Goal: Task Accomplishment & Management: Use online tool/utility

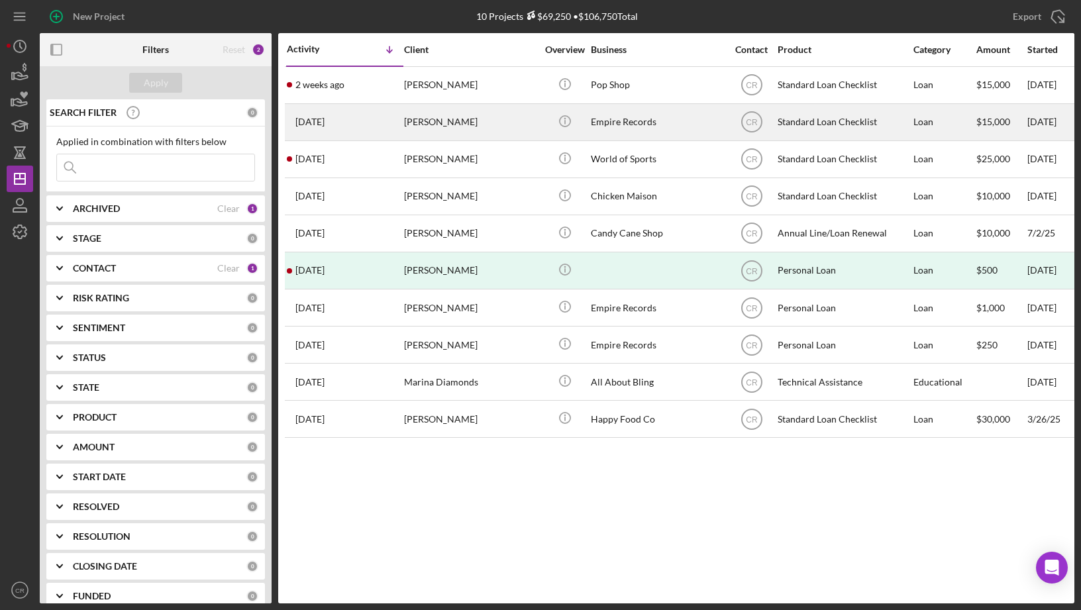
click at [822, 121] on div "Standard Loan Checklist" at bounding box center [843, 122] width 132 height 35
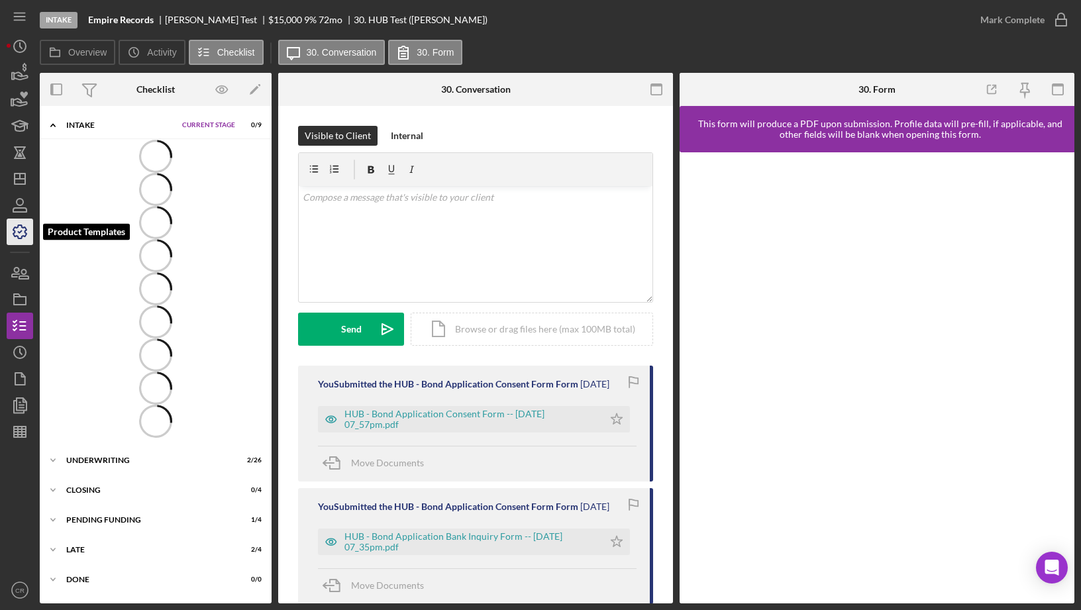
click at [19, 227] on icon "button" at bounding box center [19, 231] width 33 height 33
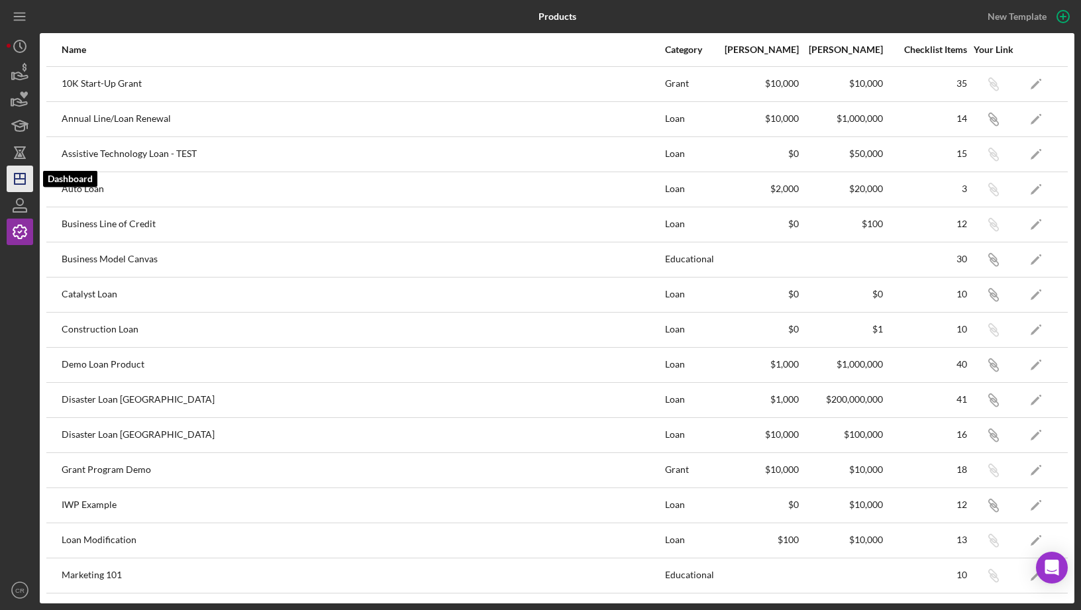
click at [19, 181] on icon "Icon/Dashboard" at bounding box center [19, 178] width 33 height 33
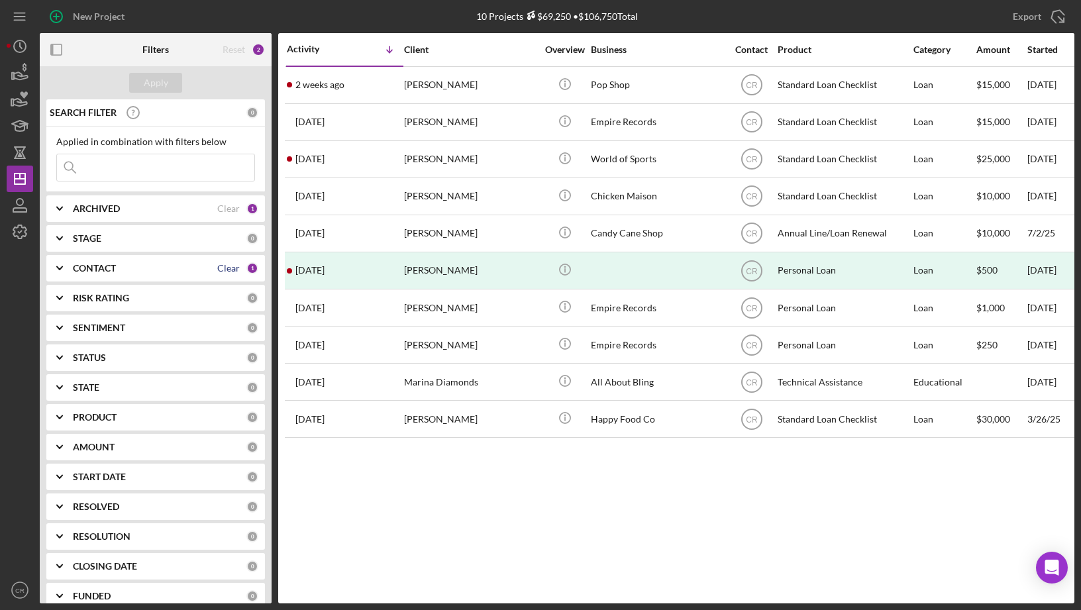
click at [226, 271] on div "Clear" at bounding box center [228, 268] width 23 height 11
click at [164, 78] on div "Apply" at bounding box center [156, 83] width 25 height 20
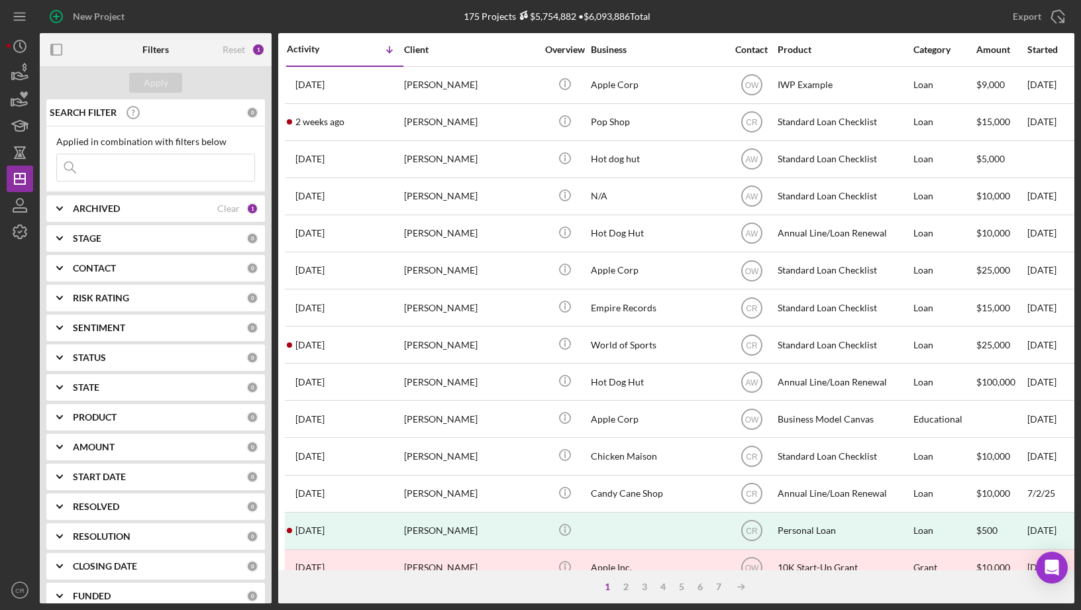
click at [164, 168] on input at bounding box center [155, 167] width 197 height 26
click at [154, 164] on input "mara" at bounding box center [155, 167] width 197 height 26
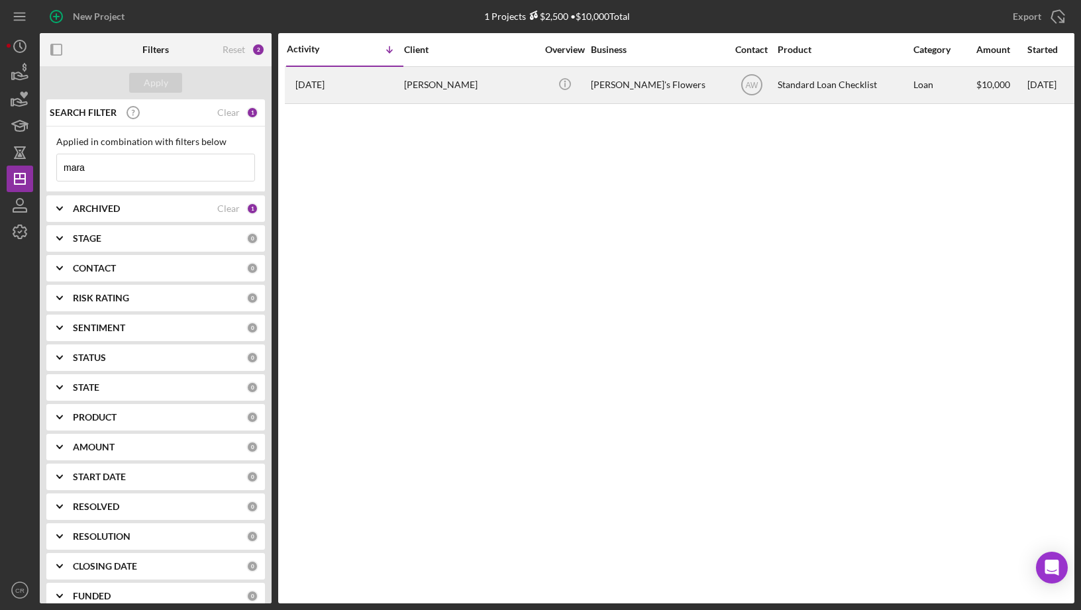
type input "mara"
click at [472, 85] on div "[PERSON_NAME]" at bounding box center [470, 85] width 132 height 35
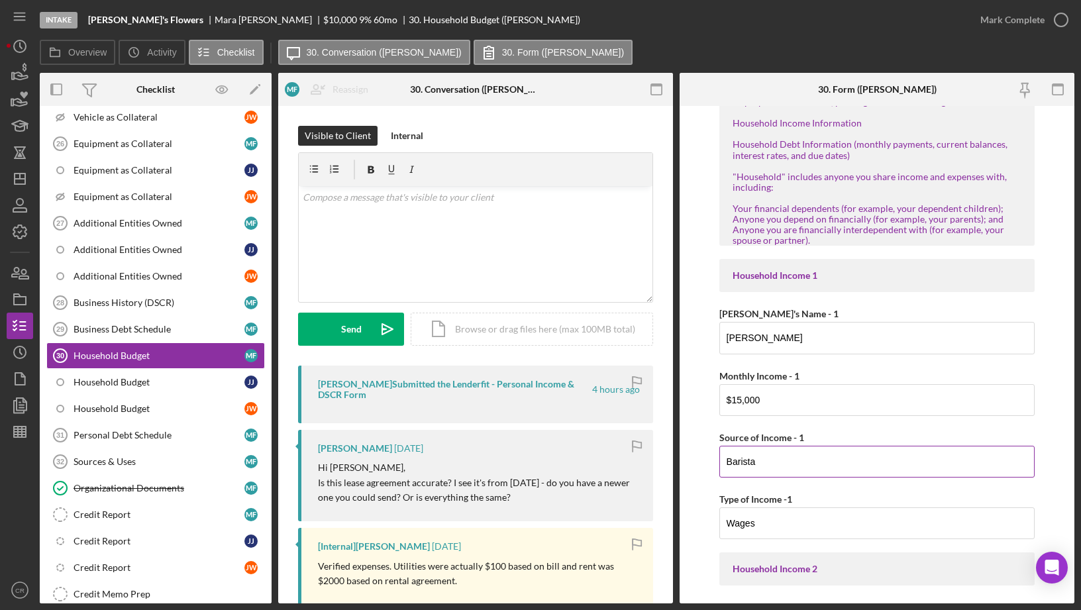
scroll to position [27, 0]
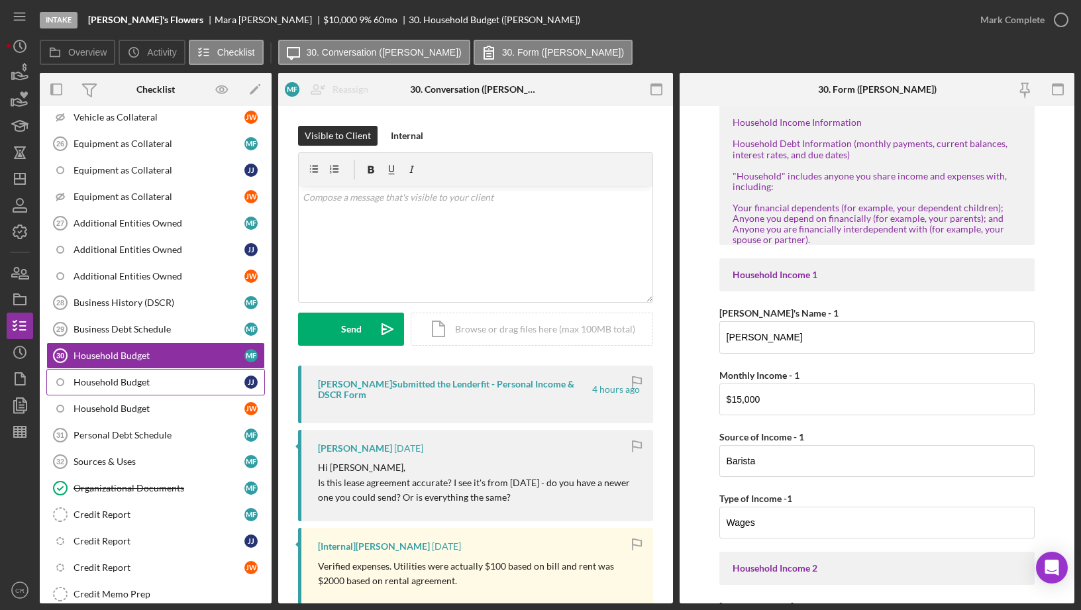
click at [207, 379] on div "Household Budget" at bounding box center [159, 382] width 171 height 11
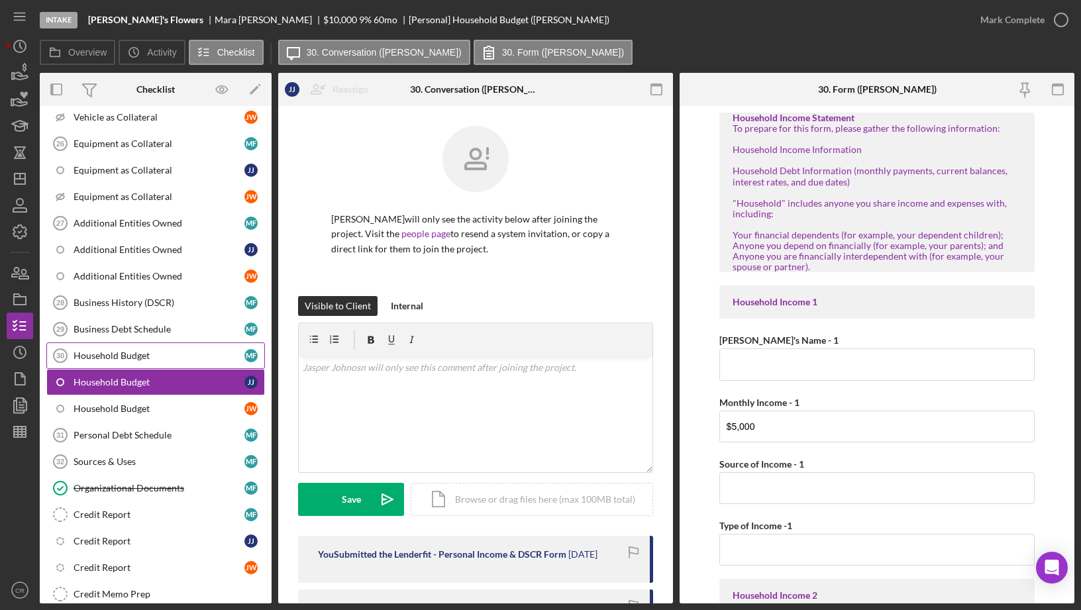
click at [199, 354] on div "Household Budget" at bounding box center [159, 355] width 171 height 11
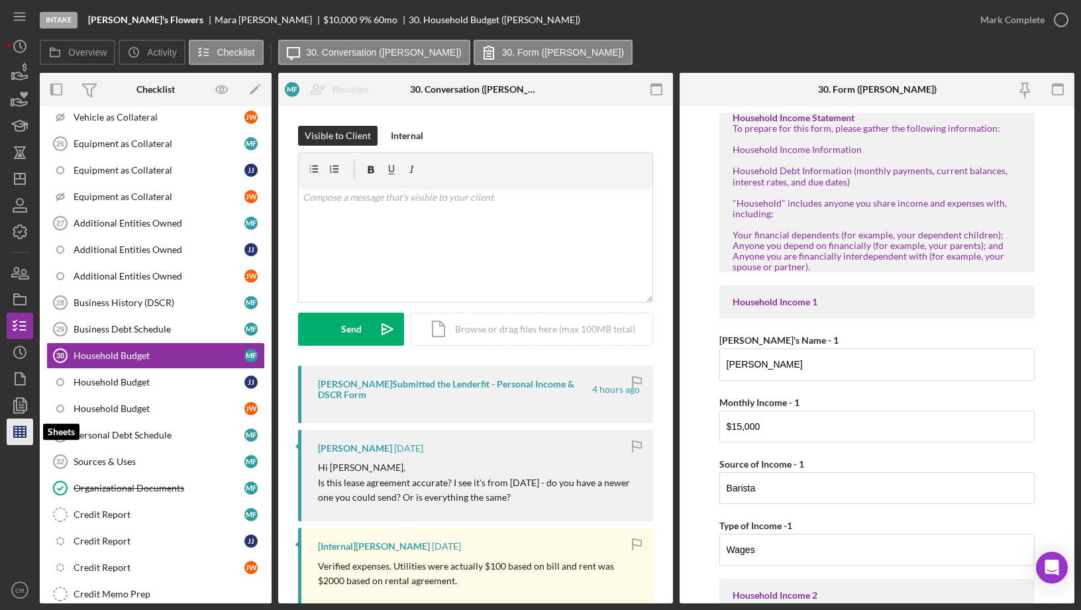
click at [23, 432] on line "button" at bounding box center [20, 432] width 12 height 0
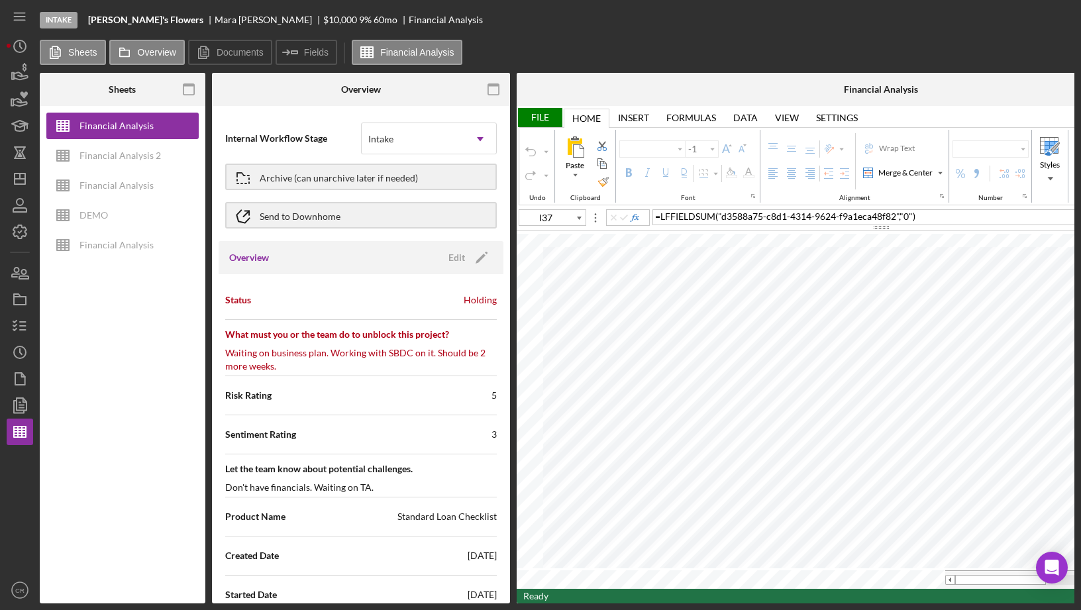
type input "Calibri"
type input "11"
click at [162, 58] on button "Overview" at bounding box center [146, 52] width 75 height 25
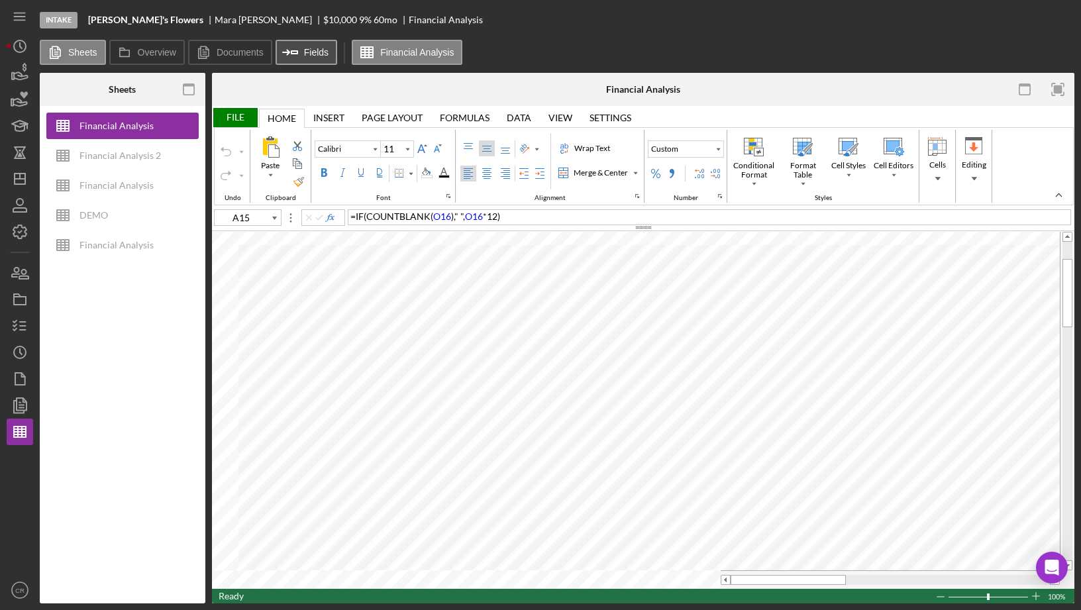
click at [312, 48] on label "Fields" at bounding box center [316, 52] width 25 height 11
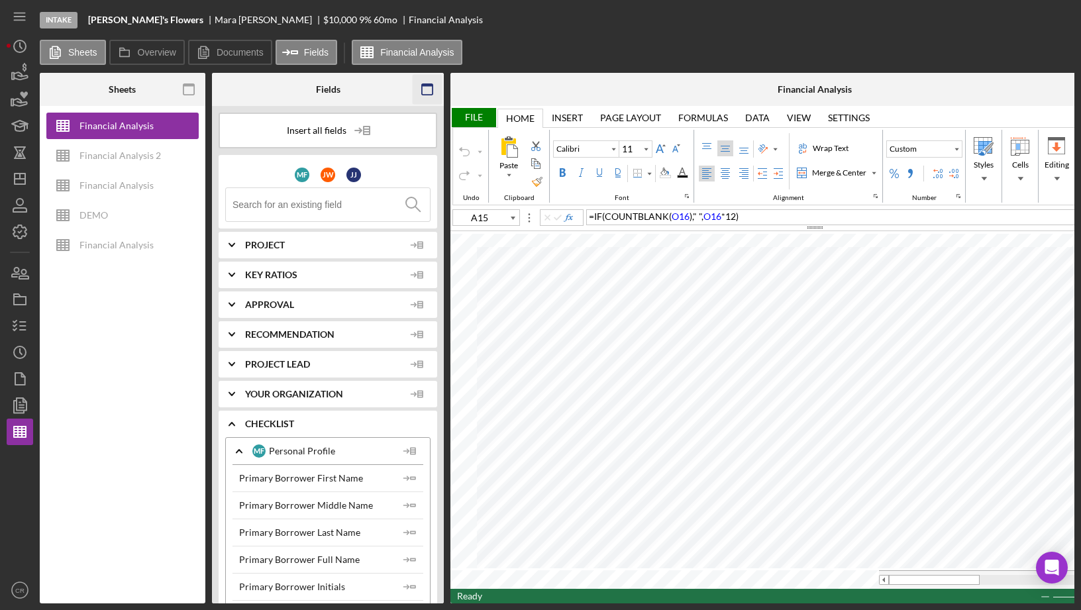
click at [427, 89] on icon "button" at bounding box center [428, 90] width 30 height 30
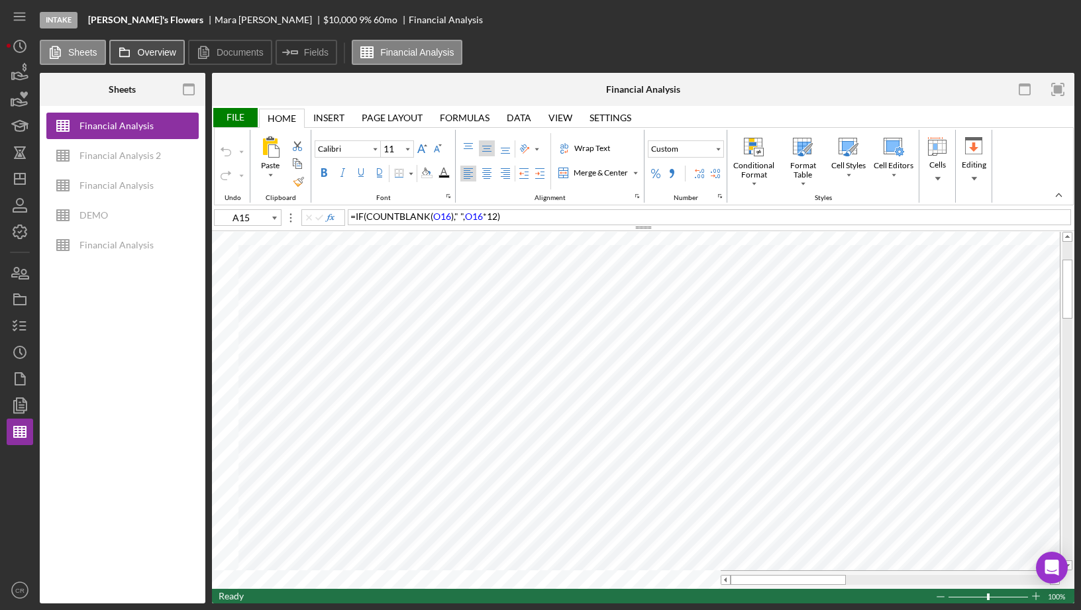
click at [166, 53] on label "Overview" at bounding box center [157, 52] width 38 height 11
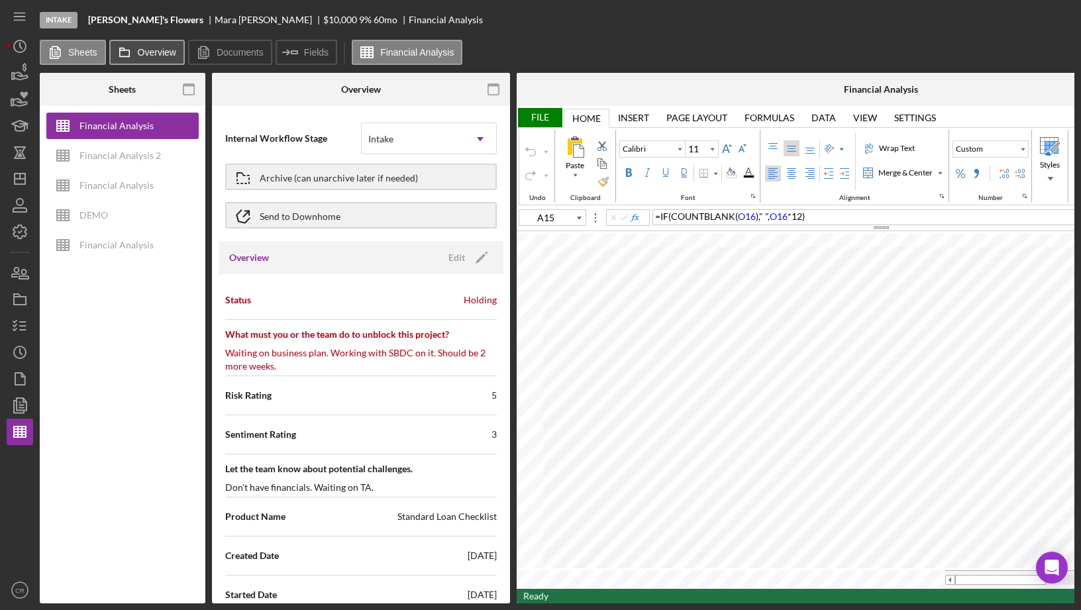
click at [164, 54] on label "Overview" at bounding box center [157, 52] width 38 height 11
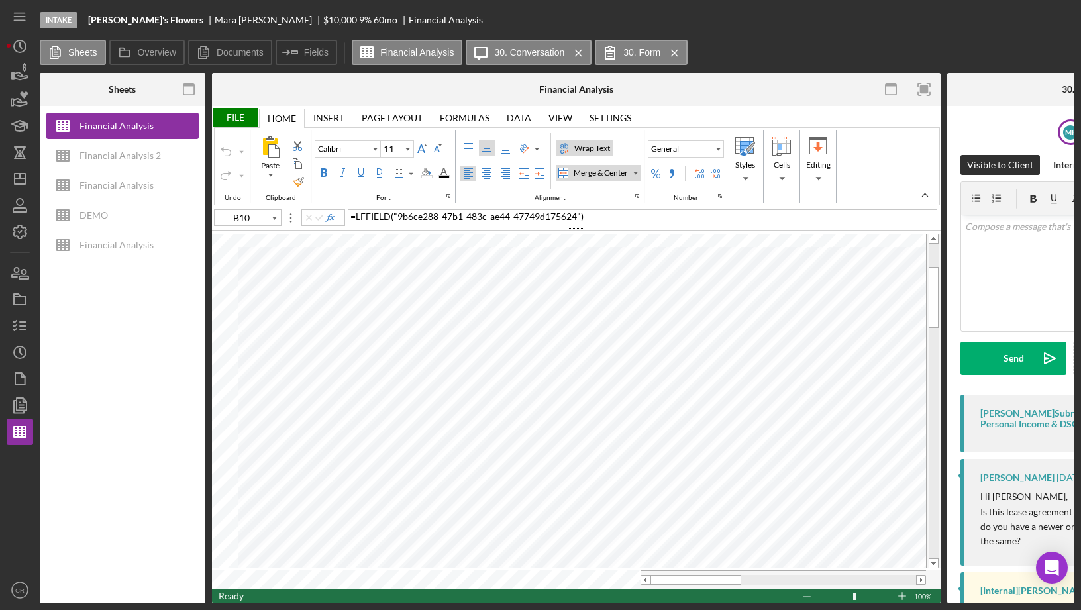
drag, startPoint x: 706, startPoint y: 604, endPoint x: 821, endPoint y: 606, distance: 115.2
click at [821, 606] on div "Intake [PERSON_NAME]'s Flowers [PERSON_NAME] $10,000 9 % 60 mo Financial Analys…" at bounding box center [540, 305] width 1081 height 610
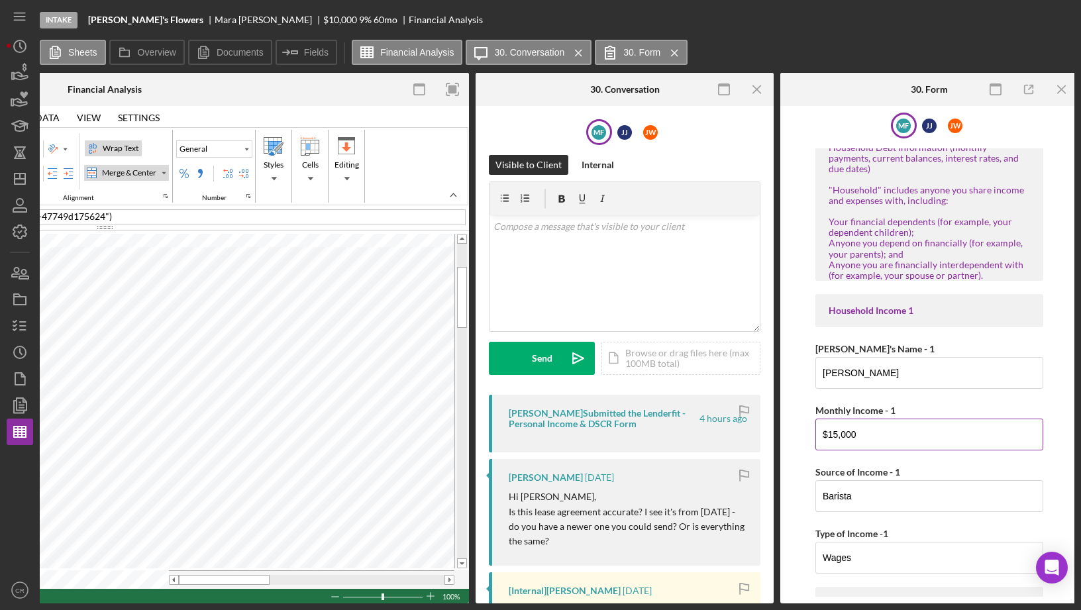
scroll to position [70, 0]
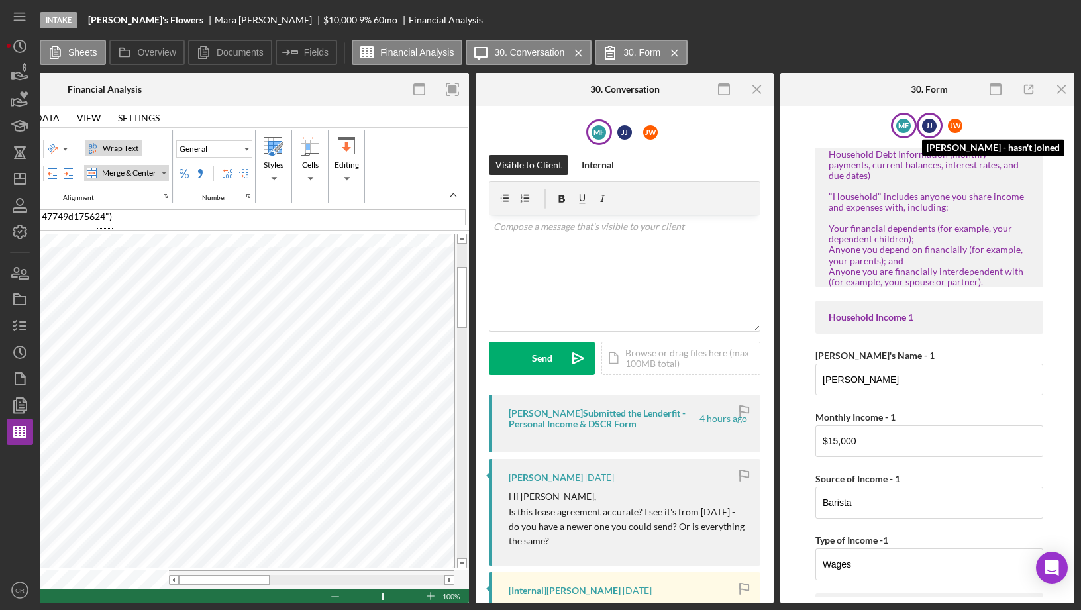
click at [923, 125] on div "J J" at bounding box center [929, 126] width 15 height 15
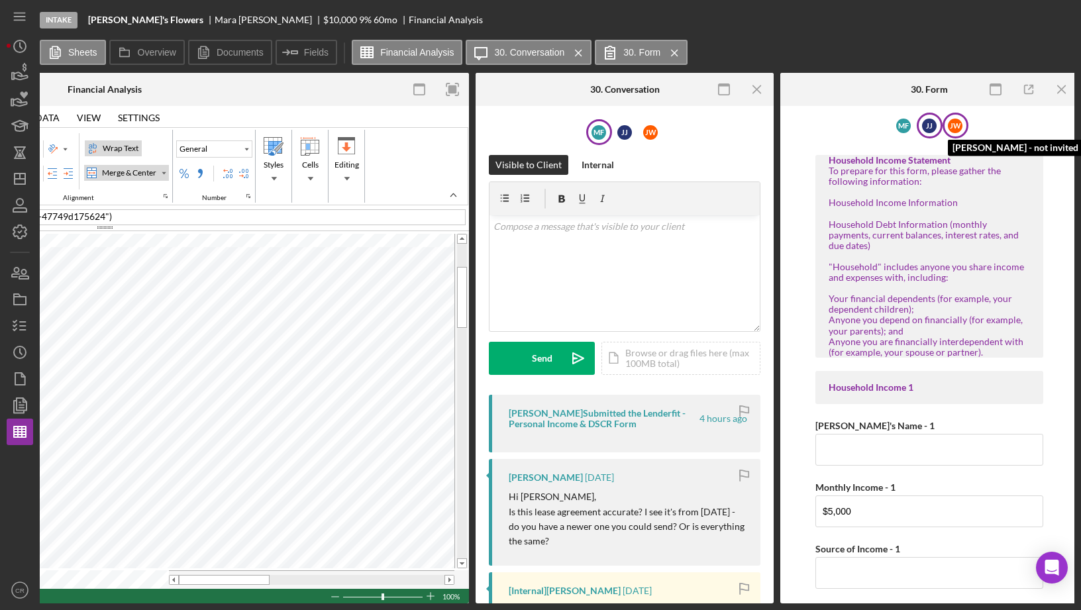
click at [956, 125] on div "[PERSON_NAME]" at bounding box center [955, 126] width 15 height 15
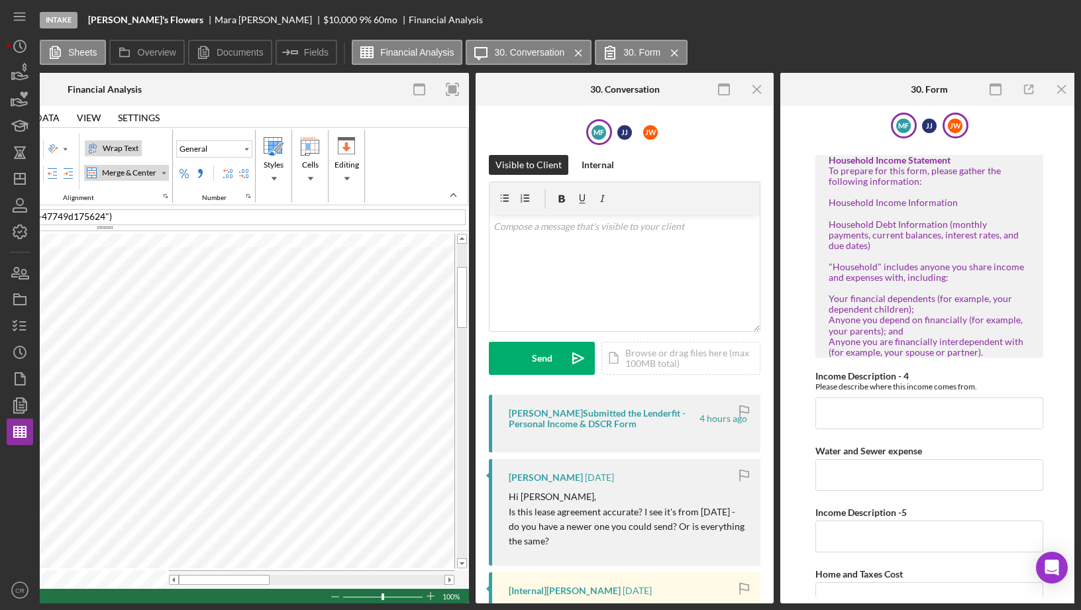
click at [893, 125] on div "M F" at bounding box center [904, 126] width 26 height 26
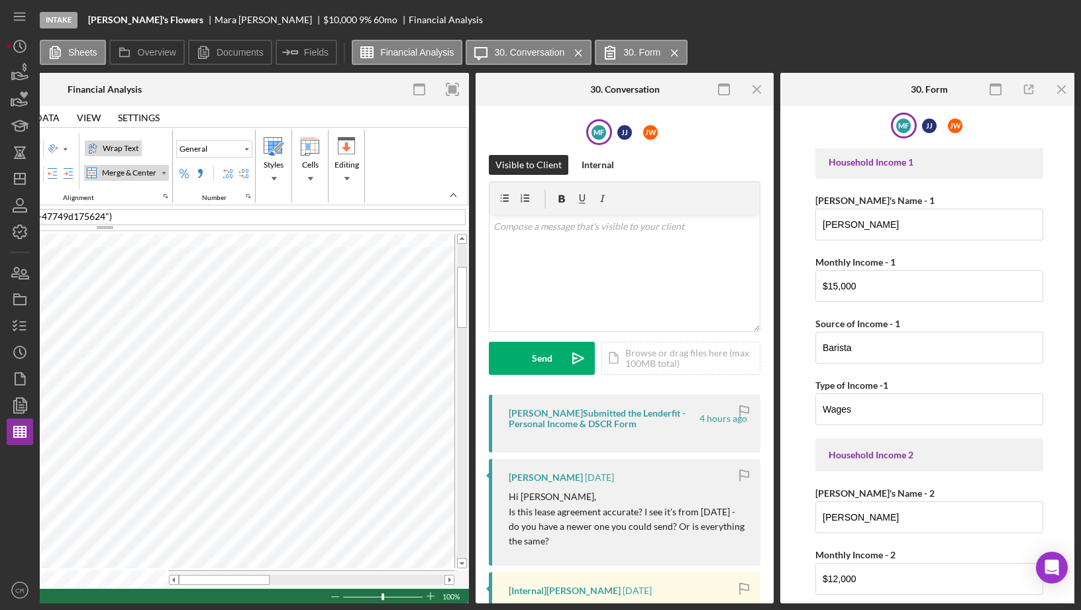
scroll to position [217, 0]
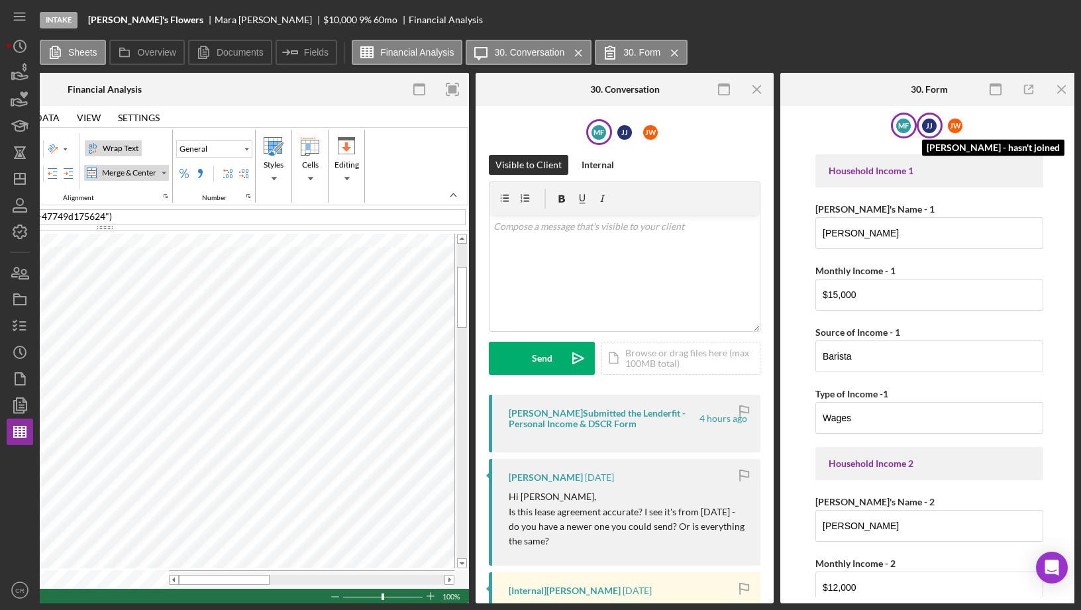
click at [928, 130] on div "J J" at bounding box center [929, 126] width 15 height 15
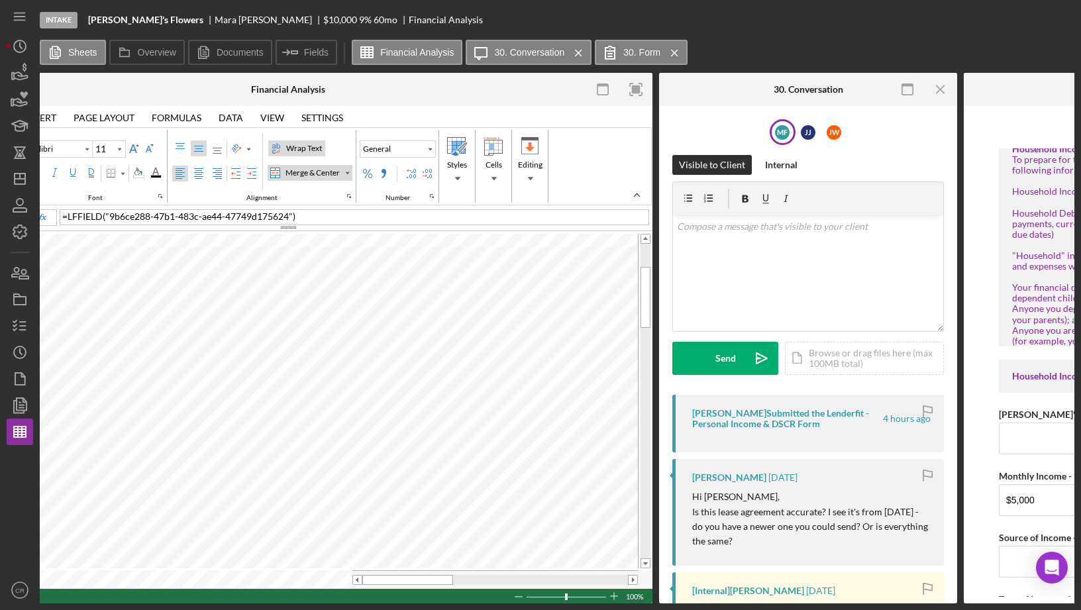
scroll to position [0, 0]
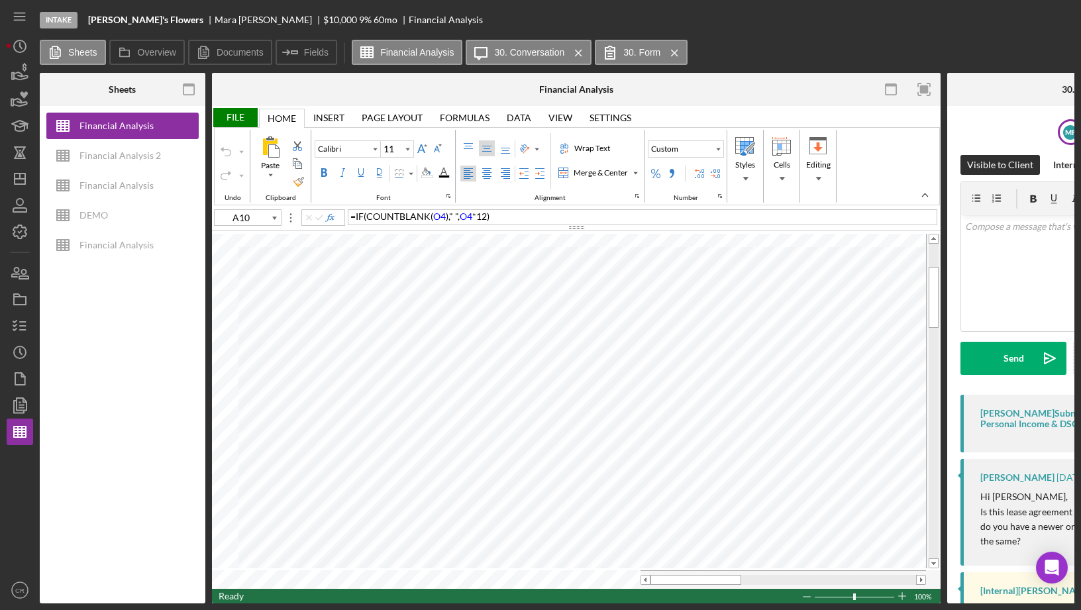
click at [553, 224] on div at bounding box center [576, 227] width 728 height 7
click at [545, 215] on div "= IF ( COUNTBLANK ( O4 ) , " " , O4 * 12 )" at bounding box center [642, 217] width 589 height 16
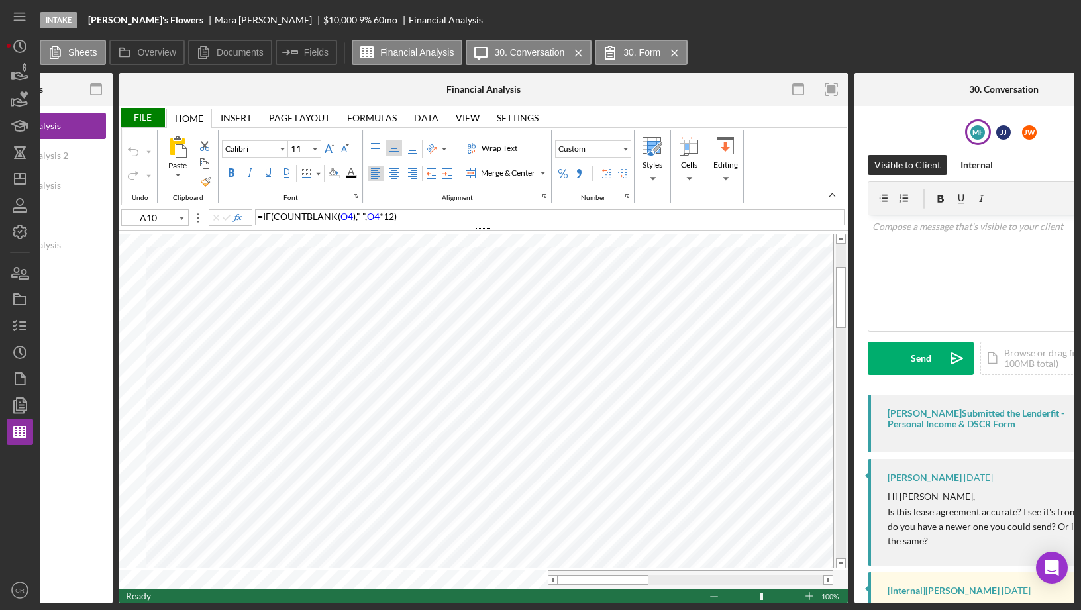
scroll to position [0, 95]
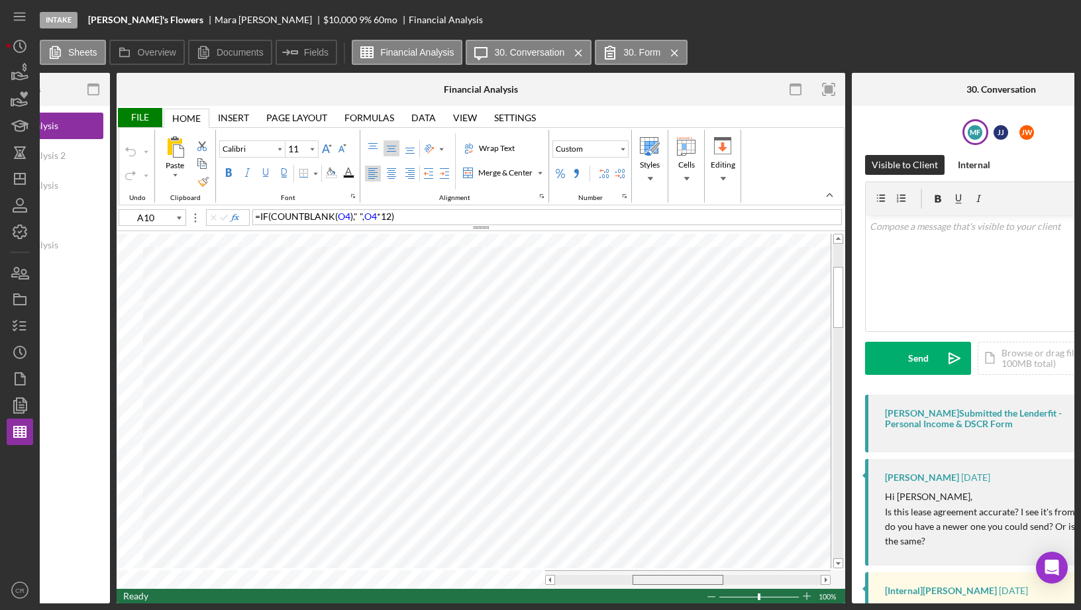
click at [647, 558] on table at bounding box center [481, 410] width 728 height 357
drag, startPoint x: 693, startPoint y: 575, endPoint x: 607, endPoint y: 573, distance: 86.1
click at [607, 575] on div at bounding box center [600, 580] width 91 height 10
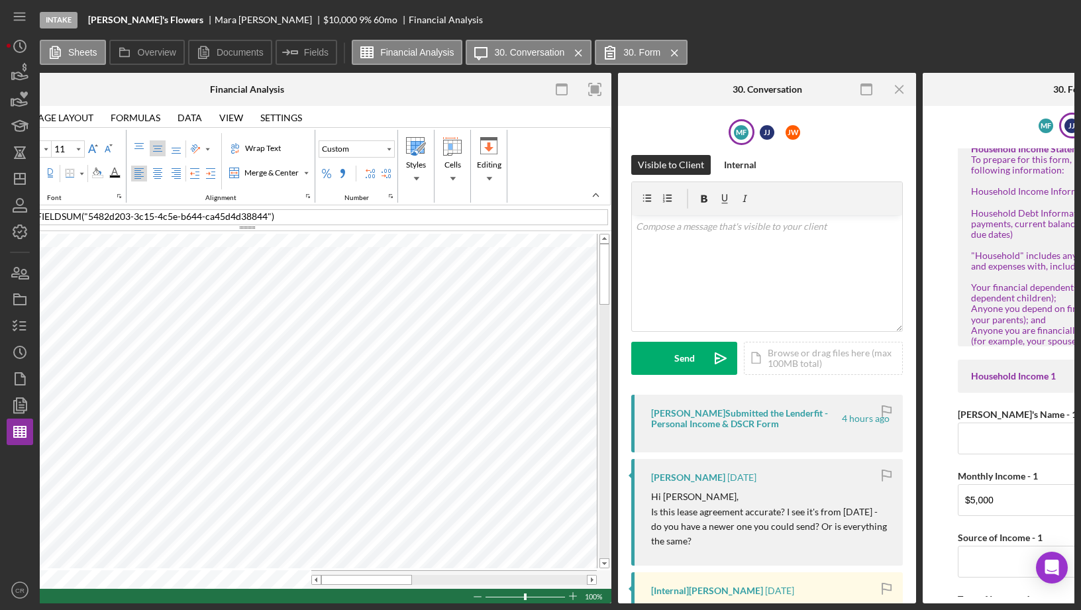
scroll to position [0, 228]
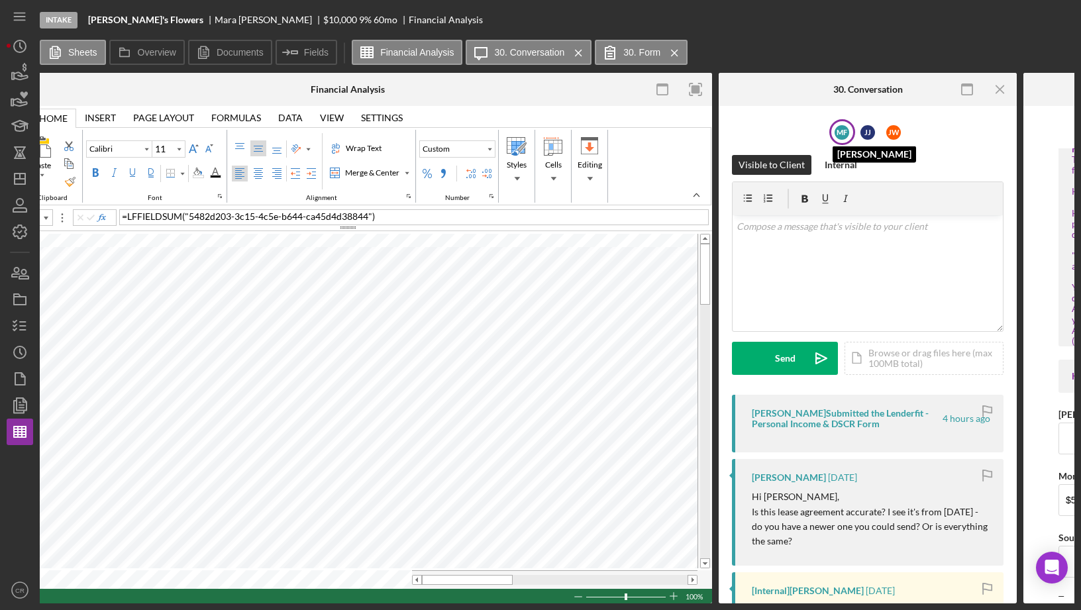
click at [840, 135] on div "M F" at bounding box center [841, 132] width 15 height 15
drag, startPoint x: 559, startPoint y: 604, endPoint x: 632, endPoint y: 603, distance: 73.5
click at [632, 603] on div "Intake [PERSON_NAME]'s Flowers [PERSON_NAME] $10,000 9 % 60 mo Financial Analys…" at bounding box center [540, 305] width 1081 height 610
drag, startPoint x: 646, startPoint y: 598, endPoint x: 808, endPoint y: 599, distance: 162.2
click at [808, 599] on div "Sheets Financial Analysis Financial Analysis 2 Financial Analysis DEMO Financia…" at bounding box center [557, 338] width 1034 height 530
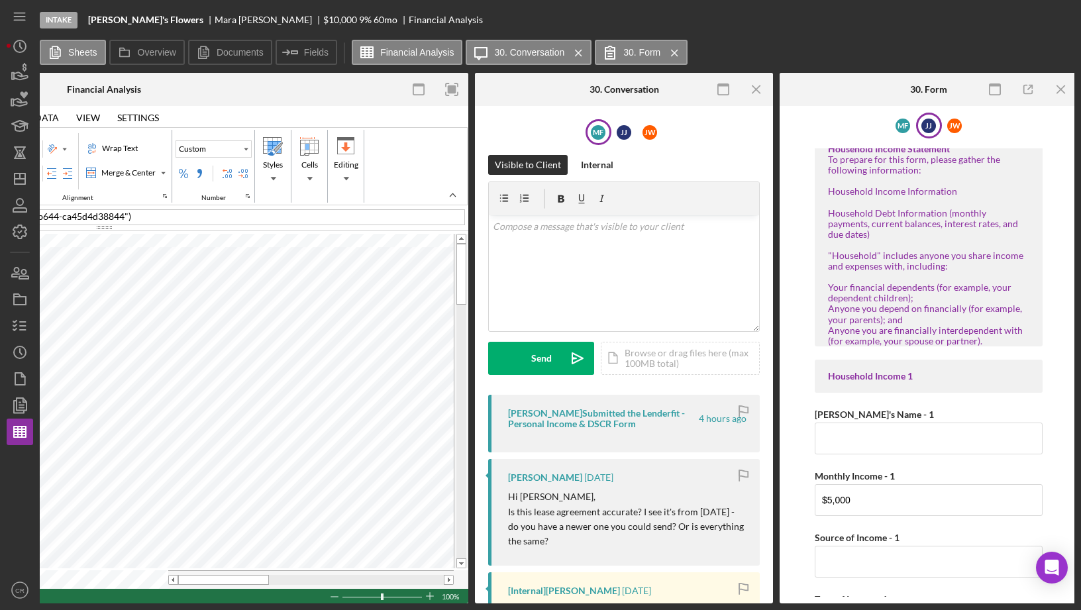
scroll to position [0, 471]
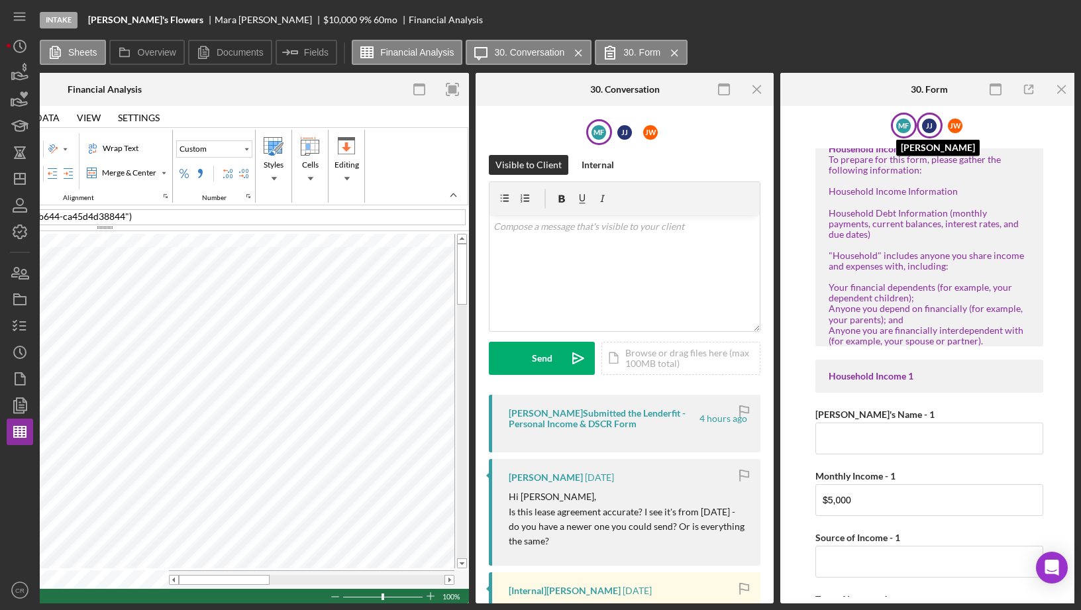
click at [903, 130] on div "M F" at bounding box center [903, 126] width 15 height 15
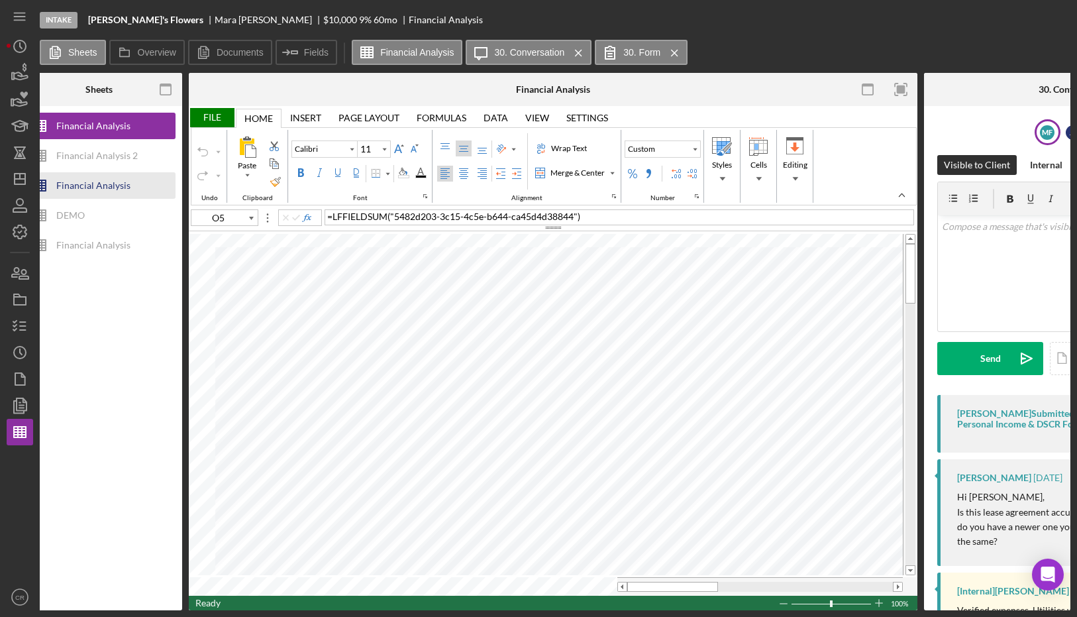
scroll to position [0, 0]
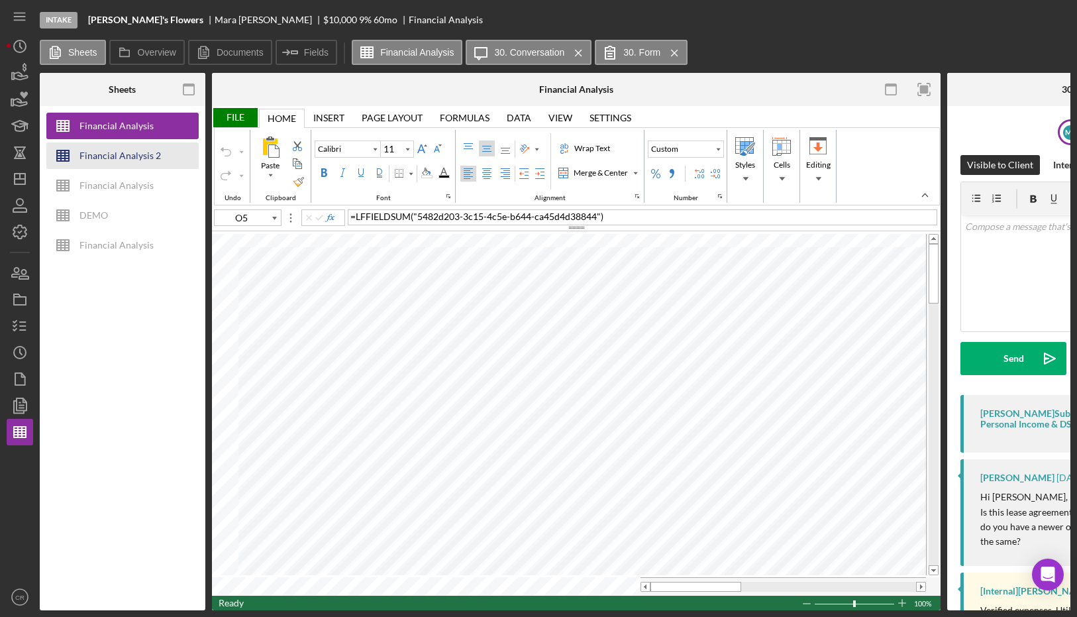
click at [102, 159] on div "Financial Analysis 2" at bounding box center [119, 155] width 81 height 26
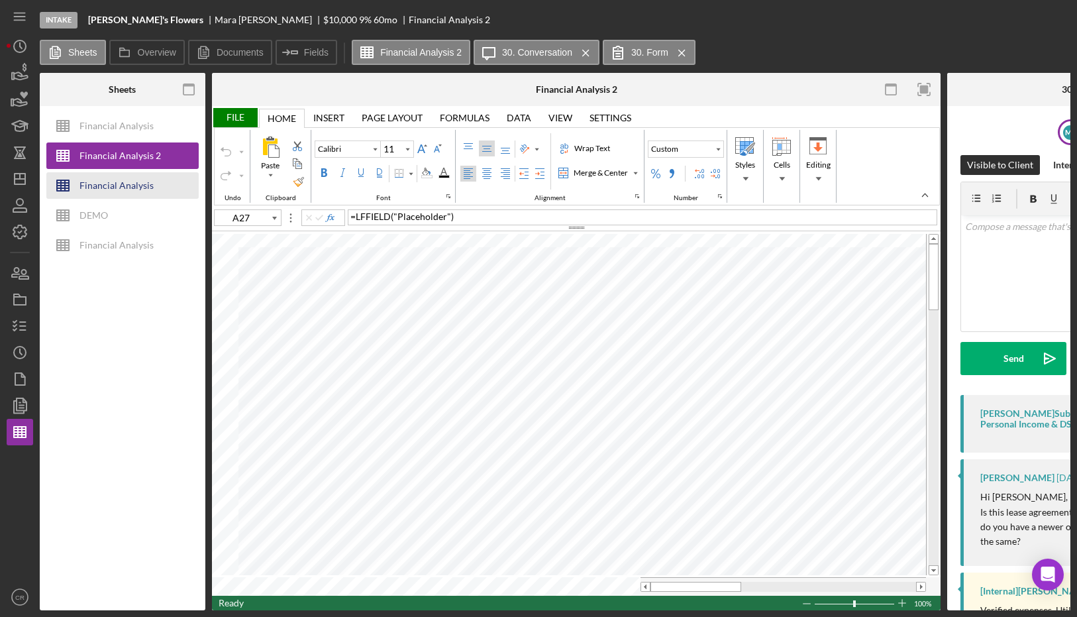
click at [147, 188] on div "Financial Analysis" at bounding box center [116, 185] width 74 height 26
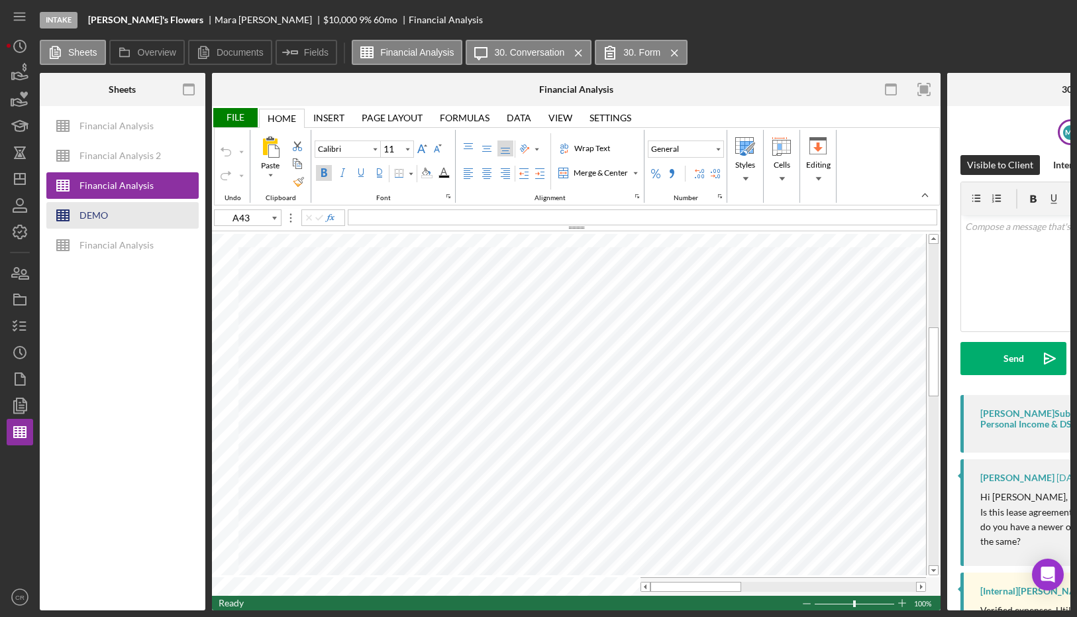
click at [127, 216] on button "DEMO" at bounding box center [122, 215] width 152 height 26
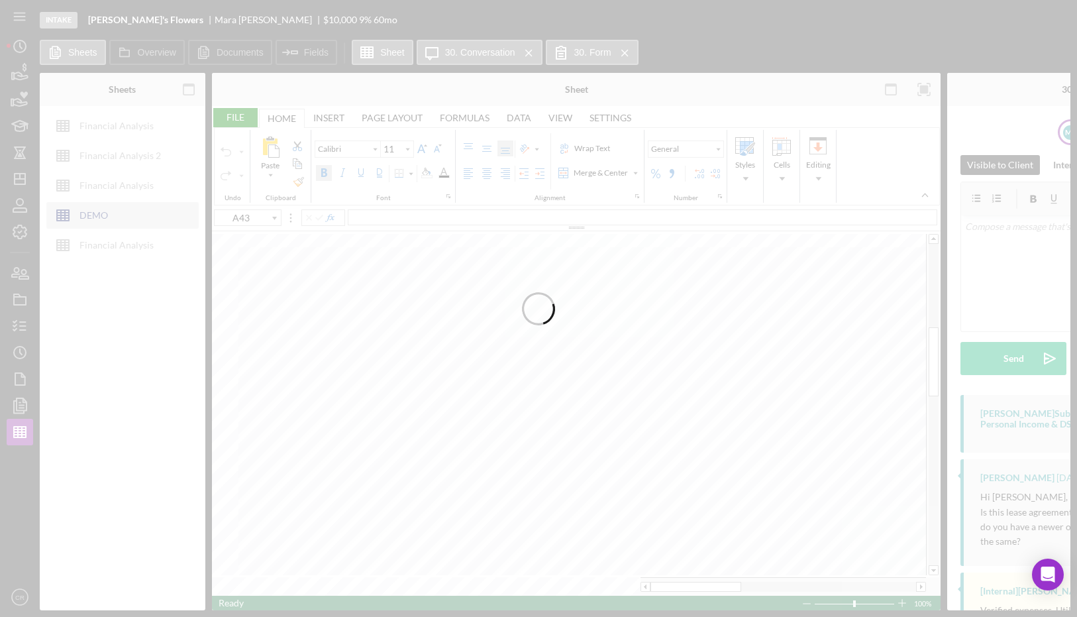
type input "B19"
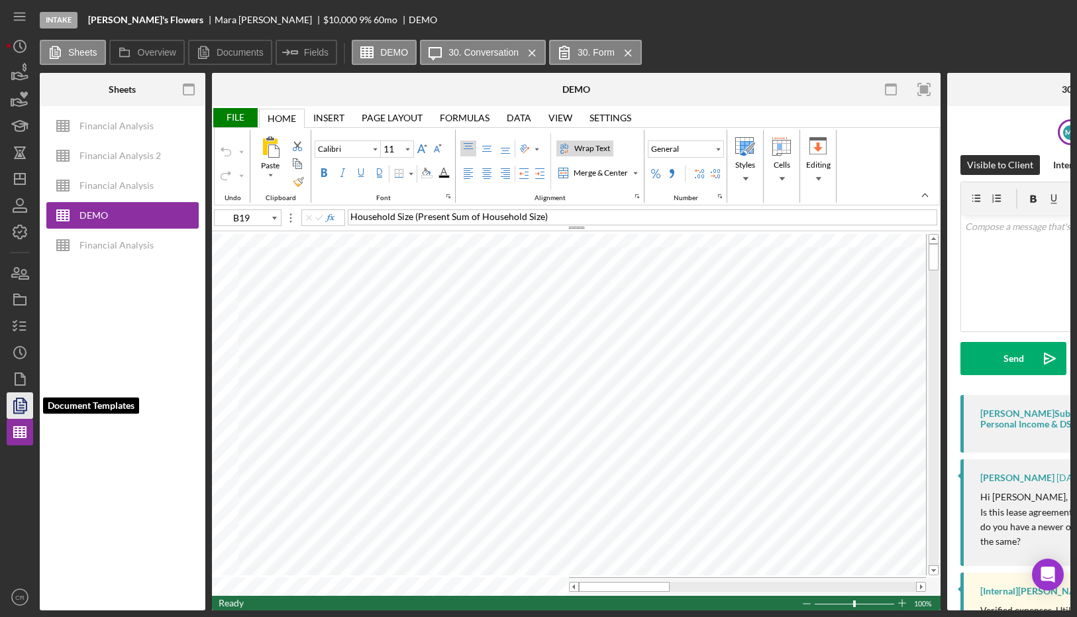
click at [19, 409] on icon "button" at bounding box center [19, 405] width 33 height 33
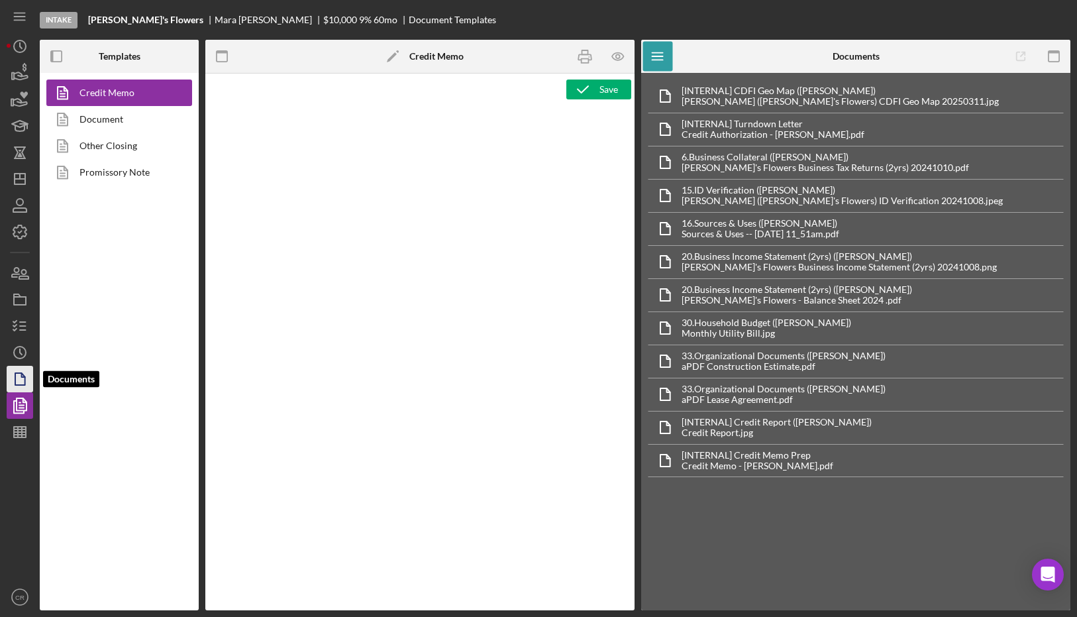
type textarea "<h2><strong><span id="Lender_Title" class="template-field mceNonEditable">Lende…"
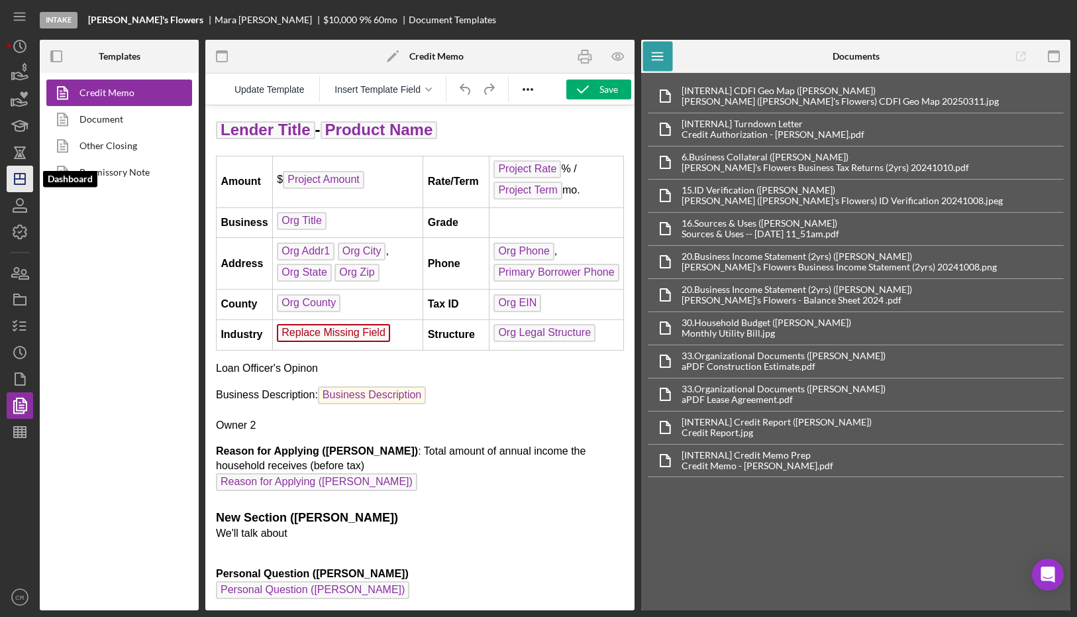
click at [18, 181] on icon "Icon/Dashboard" at bounding box center [19, 178] width 33 height 33
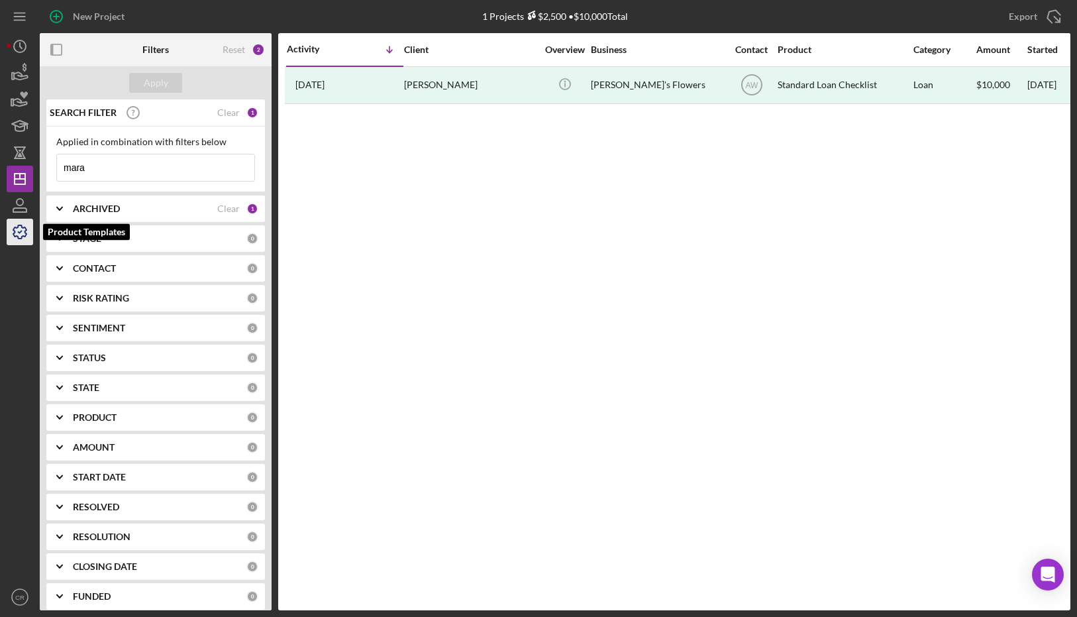
click at [17, 232] on icon "button" at bounding box center [19, 231] width 33 height 33
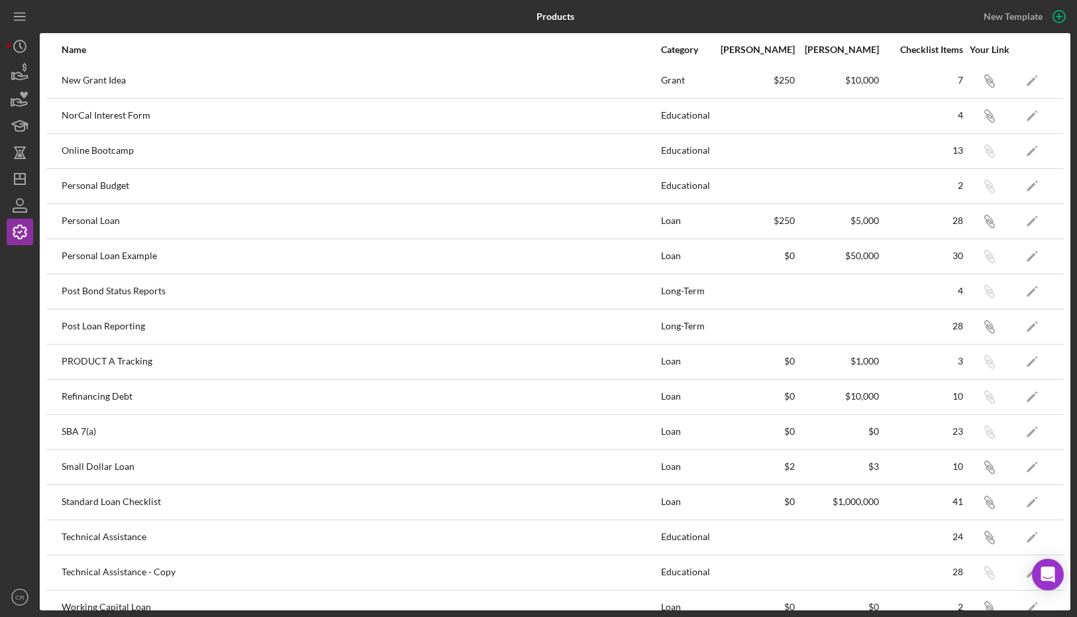
scroll to position [551, 0]
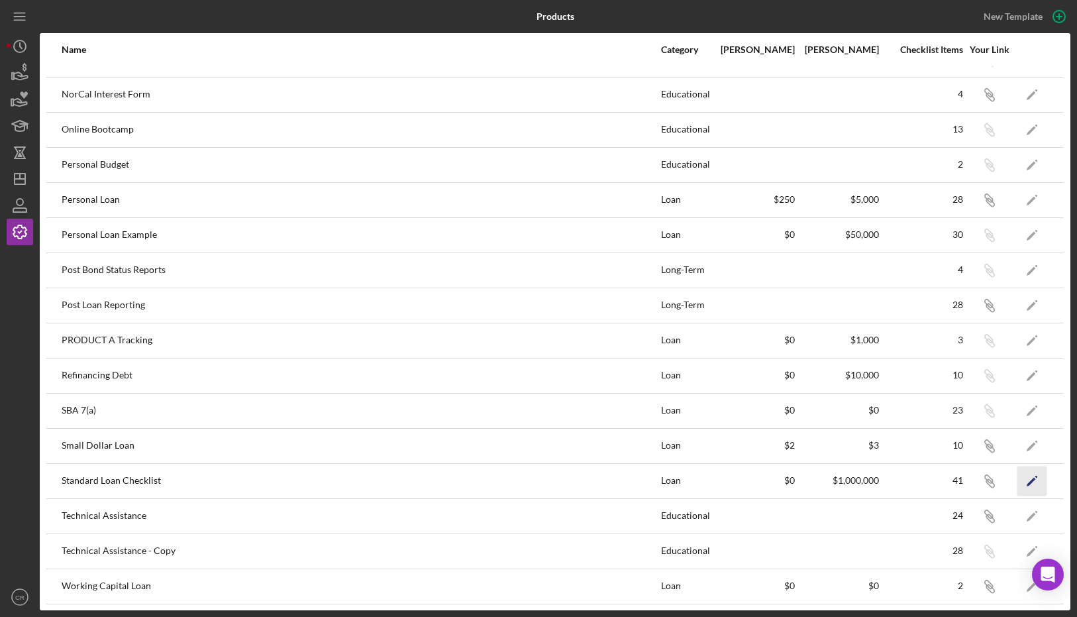
click at [1030, 471] on icon "Icon/Edit" at bounding box center [1032, 481] width 30 height 30
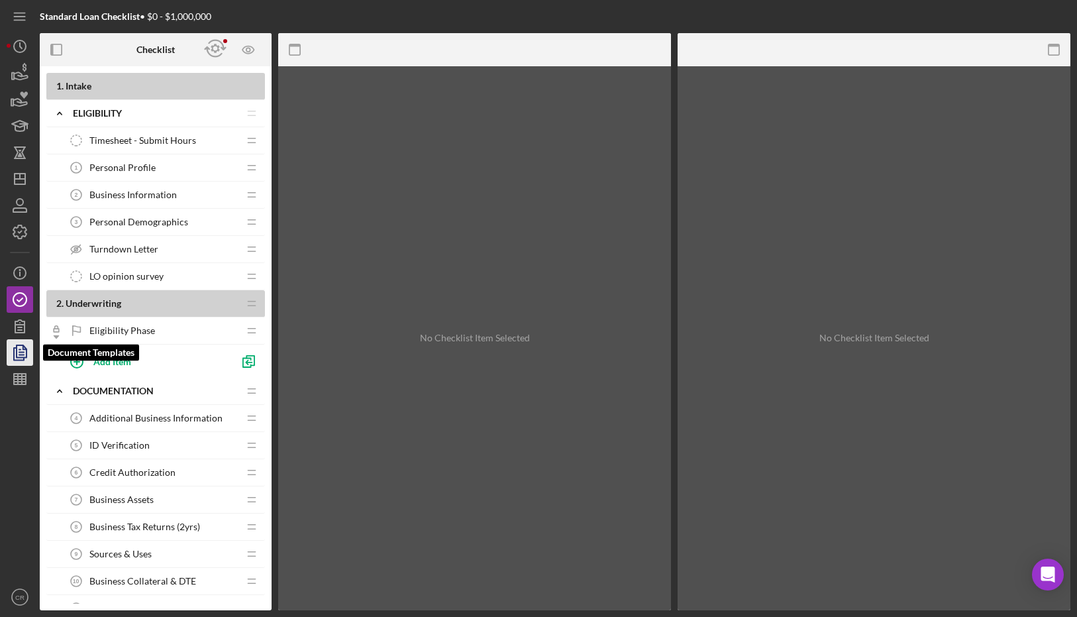
click at [11, 338] on icon "button" at bounding box center [19, 352] width 33 height 33
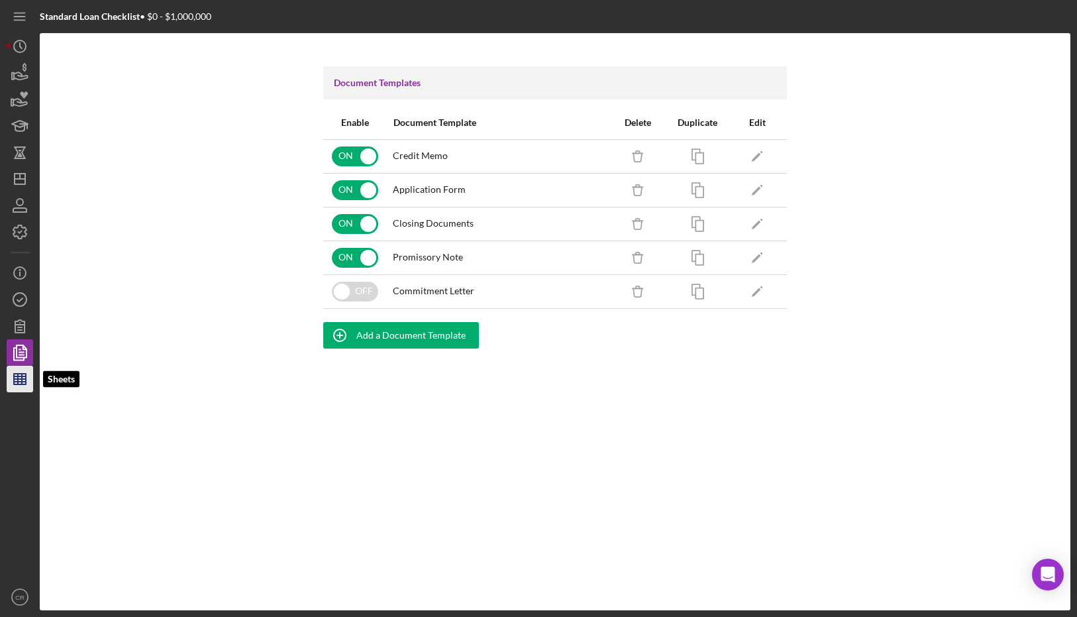
click at [17, 383] on polygon "button" at bounding box center [20, 378] width 12 height 11
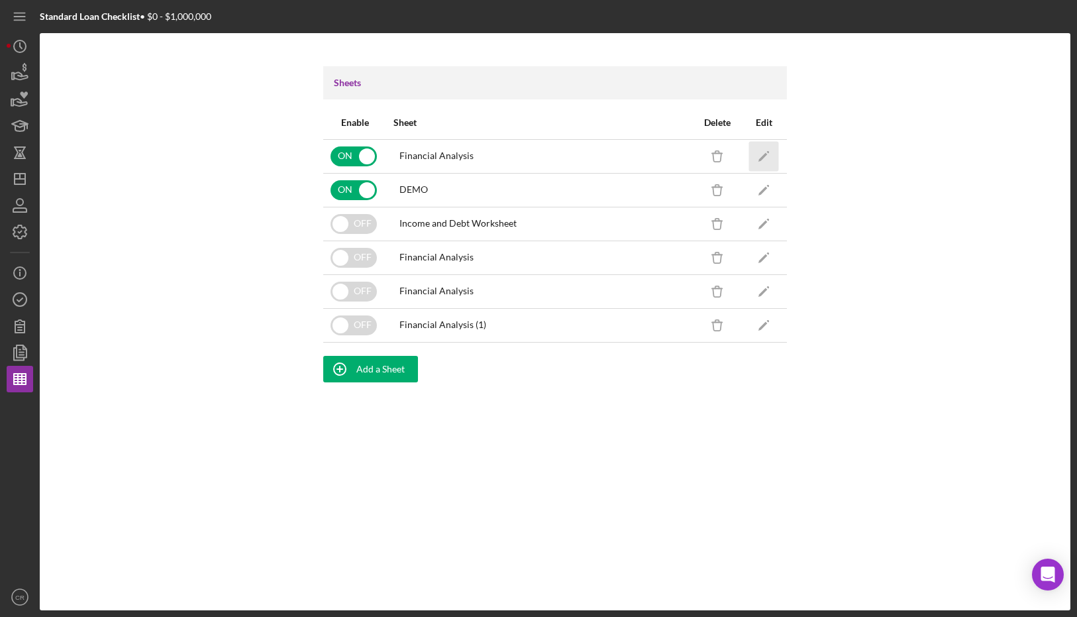
click at [761, 152] on icon "Icon/Edit" at bounding box center [764, 156] width 30 height 30
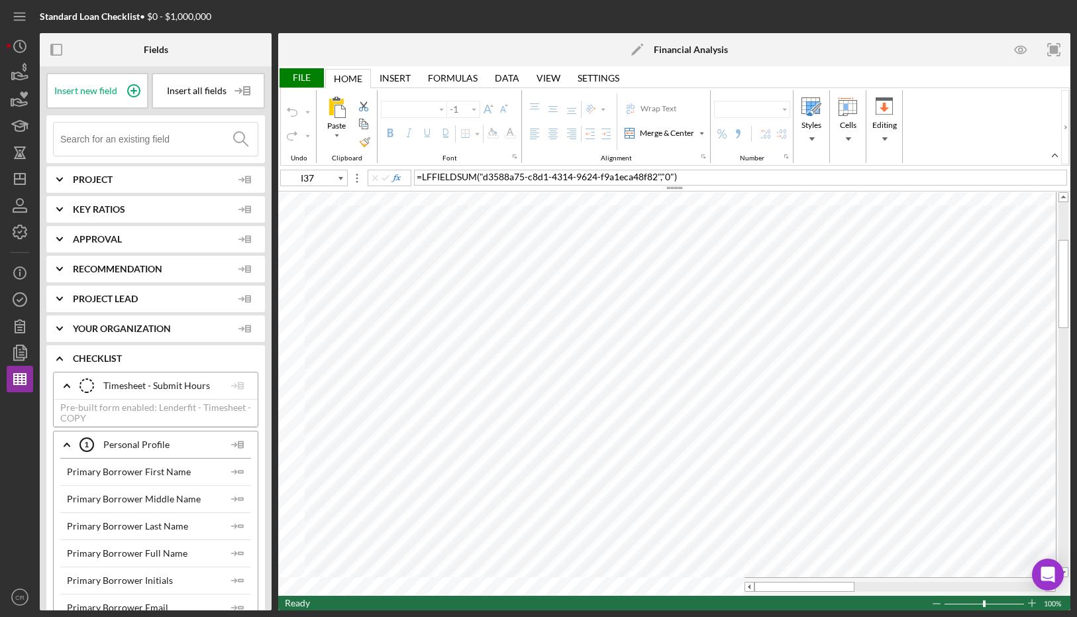
type input "Calibri"
type input "11"
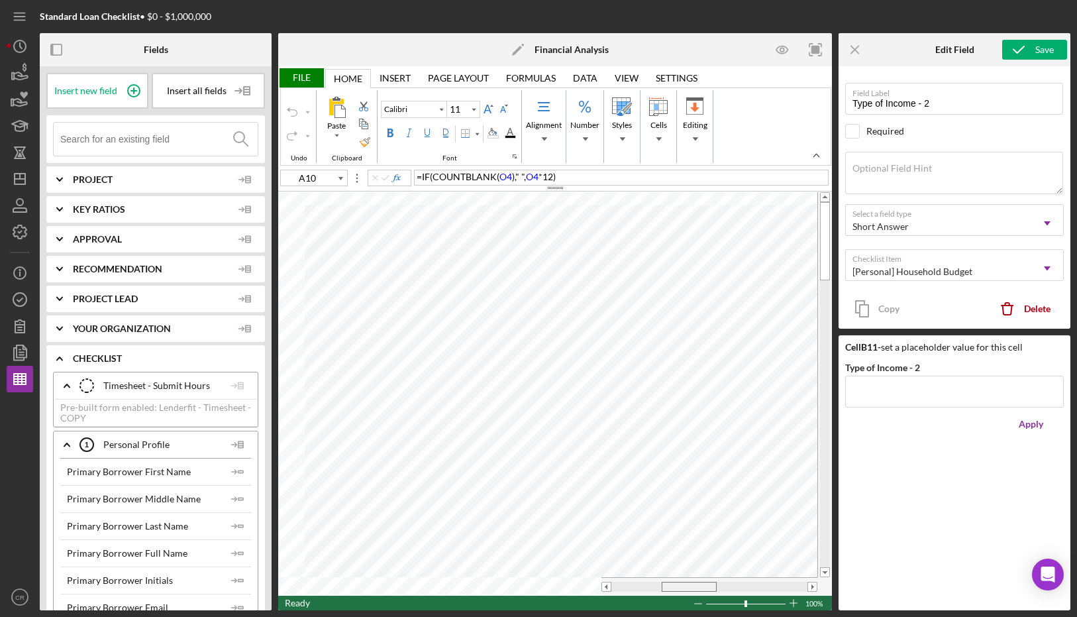
drag, startPoint x: 634, startPoint y: 587, endPoint x: 684, endPoint y: 591, distance: 50.4
click at [684, 591] on div at bounding box center [689, 586] width 55 height 10
drag, startPoint x: 673, startPoint y: 585, endPoint x: 701, endPoint y: 586, distance: 28.5
click at [701, 586] on div at bounding box center [716, 586] width 55 height 10
type input "O4"
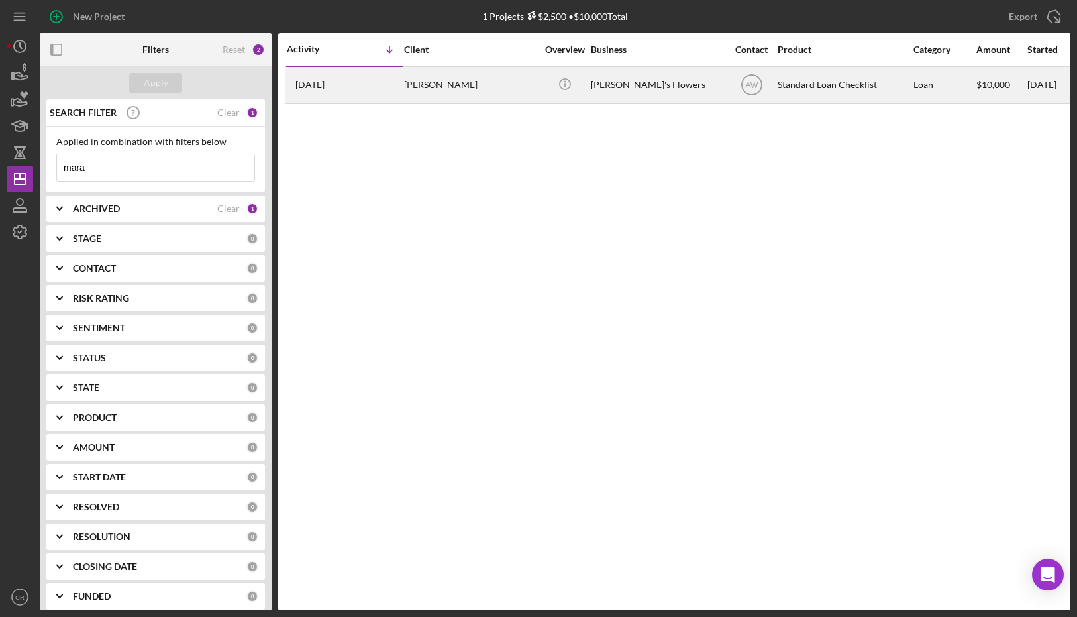
click at [483, 91] on div "[PERSON_NAME]" at bounding box center [470, 85] width 132 height 35
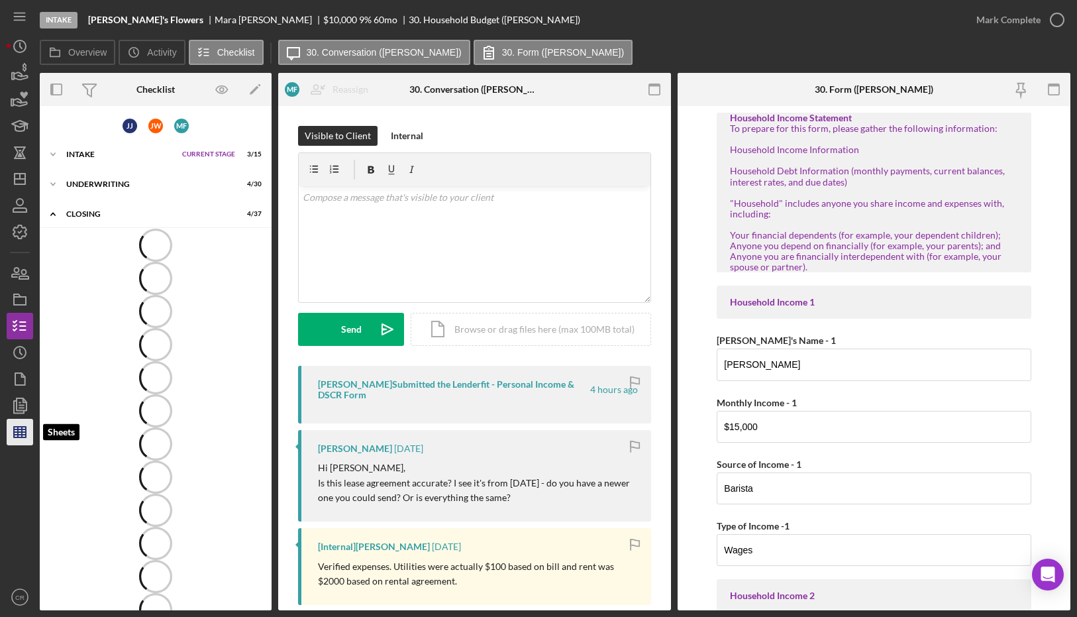
click at [24, 434] on line "button" at bounding box center [20, 434] width 12 height 0
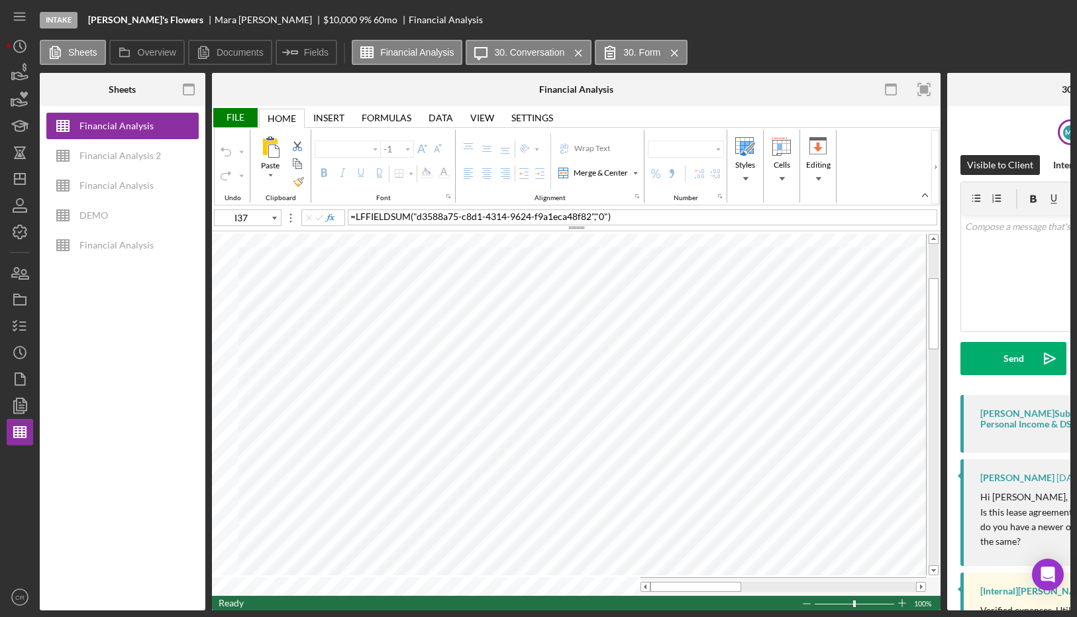
type input "Calibri"
type input "11"
type input "O4"
drag, startPoint x: 746, startPoint y: 579, endPoint x: 785, endPoint y: 581, distance: 39.1
click at [785, 582] on span at bounding box center [787, 586] width 9 height 9
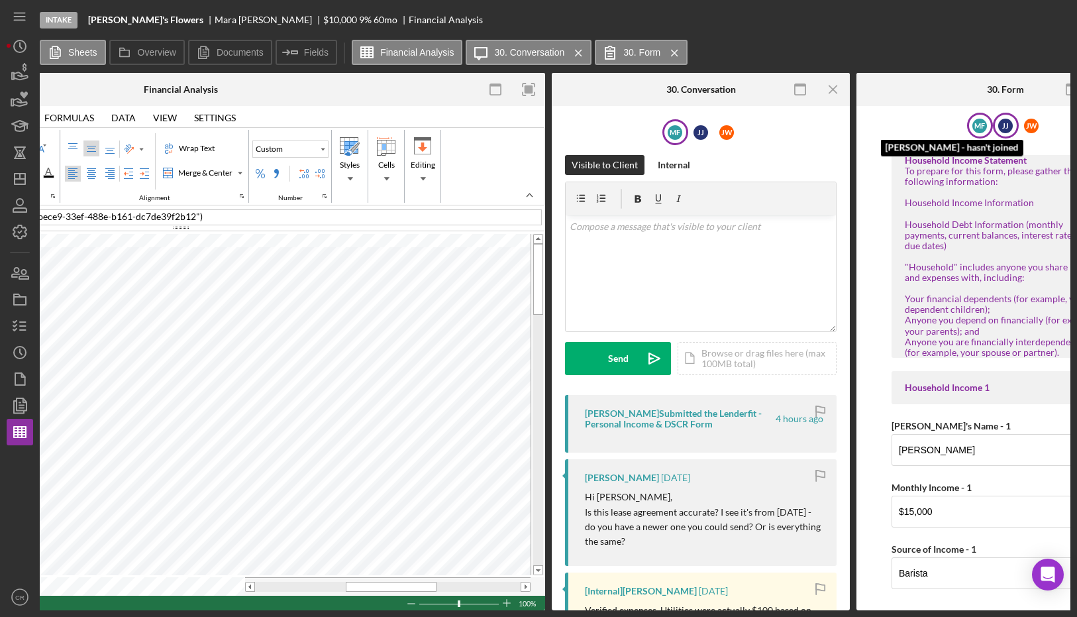
click at [1005, 125] on div "J J" at bounding box center [1005, 126] width 15 height 15
drag, startPoint x: 401, startPoint y: 581, endPoint x: 261, endPoint y: 578, distance: 140.4
click at [261, 581] on div at bounding box center [300, 586] width 91 height 10
